Goal: Check status: Check status

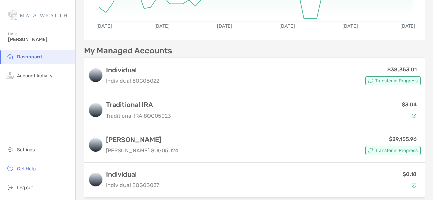
scroll to position [148, 0]
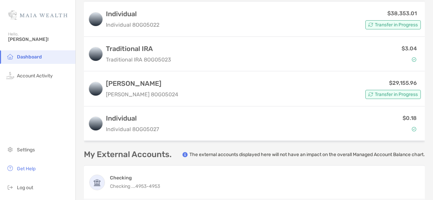
scroll to position [189, 0]
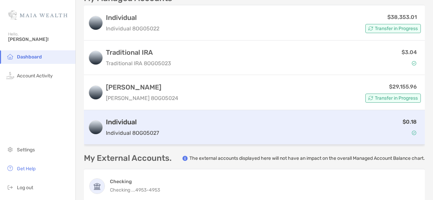
click at [233, 129] on div "$0.18" at bounding box center [291, 128] width 259 height 20
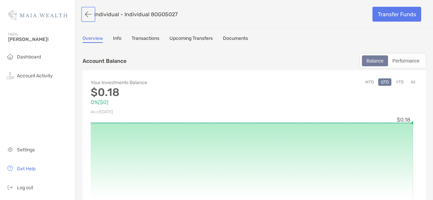
click at [88, 17] on button "button" at bounding box center [89, 14] width 12 height 13
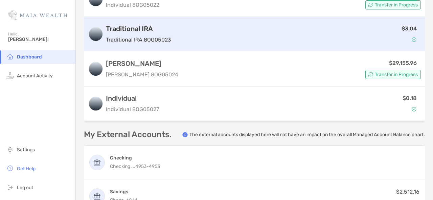
scroll to position [194, 0]
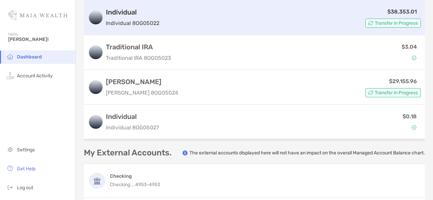
click at [368, 24] on div "Transfer in Progress" at bounding box center [394, 23] width 56 height 9
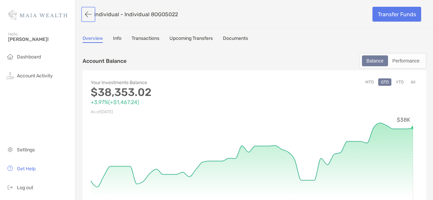
click at [85, 16] on button "button" at bounding box center [89, 14] width 12 height 13
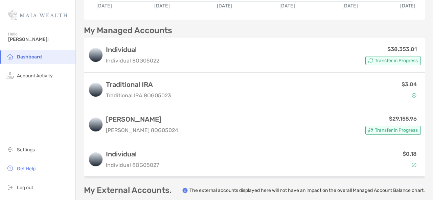
scroll to position [163, 0]
